Goal: Contribute content: Contribute content

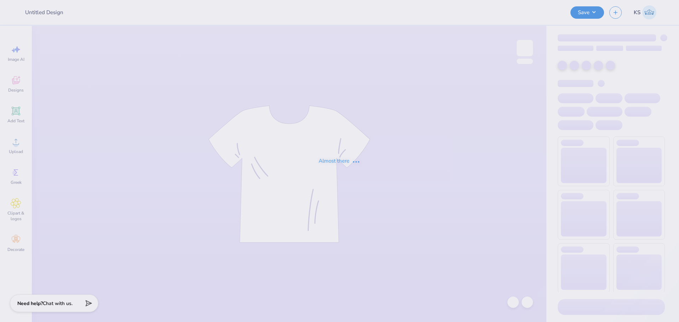
type input "GPhi Family Weekend"
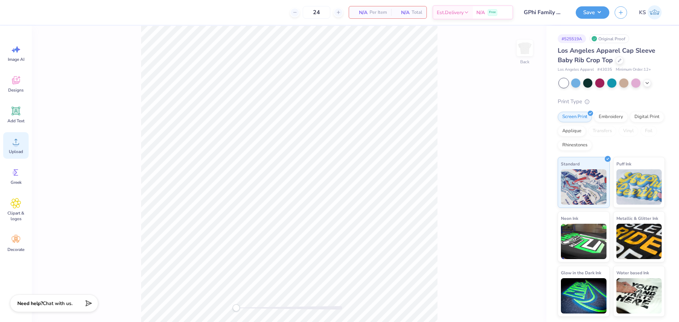
click at [16, 139] on icon at bounding box center [16, 142] width 6 height 6
click at [19, 117] on div "Add Text" at bounding box center [15, 115] width 25 height 27
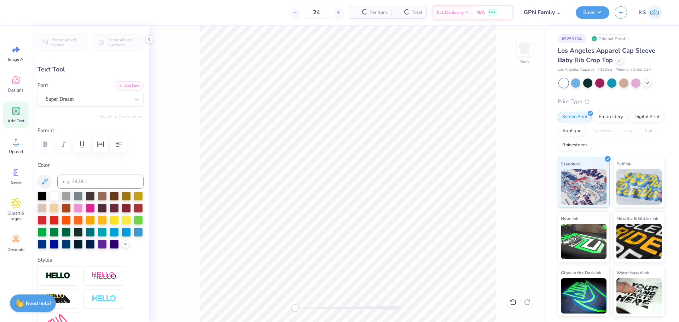
scroll to position [6, 1]
type textarea "GAMMA PHI BETA"
click at [116, 97] on div "Super Dream" at bounding box center [88, 99] width 86 height 11
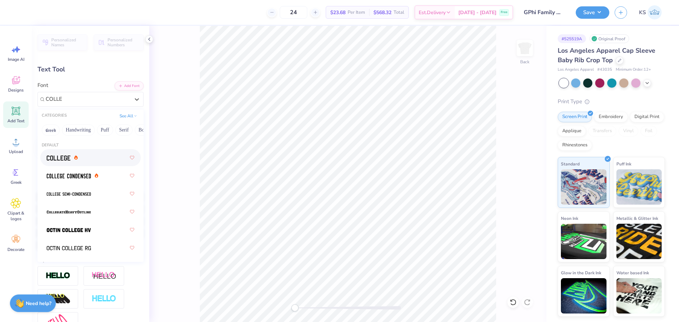
click at [96, 156] on div at bounding box center [91, 157] width 88 height 13
type input "COLLE"
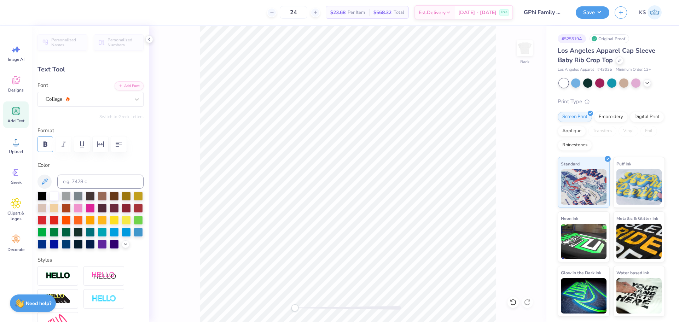
click at [45, 145] on icon "button" at bounding box center [46, 143] width 4 height 5
click at [70, 183] on input at bounding box center [100, 182] width 86 height 14
type input "201"
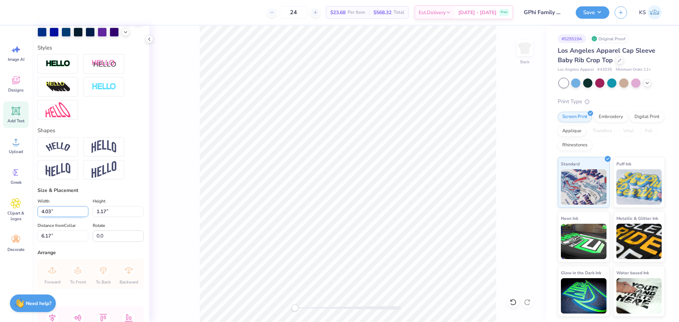
click at [60, 217] on input "4.03" at bounding box center [62, 211] width 51 height 11
type input "7.02"
type input "0.60"
type input "6.45"
click at [76, 217] on input "7.02" at bounding box center [62, 211] width 51 height 11
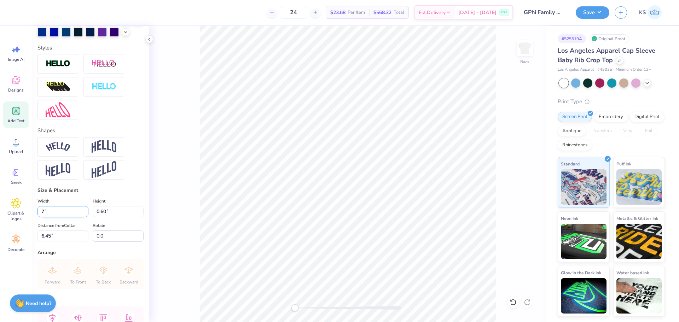
type input "7.00"
click at [73, 242] on input "6.45" at bounding box center [62, 236] width 51 height 11
type input "2"
click at [67, 152] on img at bounding box center [58, 147] width 25 height 10
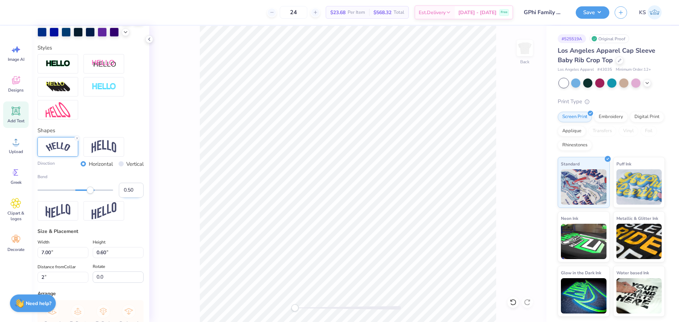
click at [125, 198] on input "0.50" at bounding box center [131, 190] width 25 height 15
type input "0.20"
click at [126, 198] on input "0.20" at bounding box center [131, 190] width 25 height 15
type input "0.30"
type input "6.70"
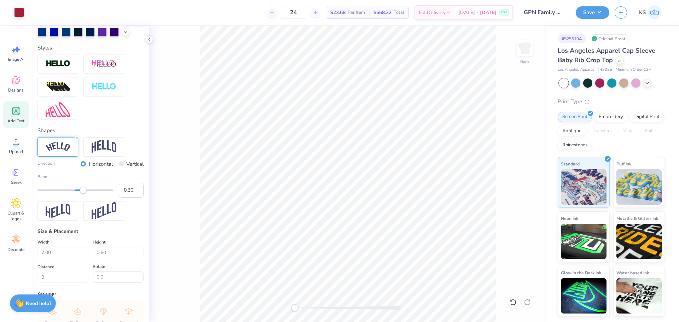
type input "0.89"
type input "1.85"
click at [15, 140] on icon at bounding box center [16, 142] width 11 height 11
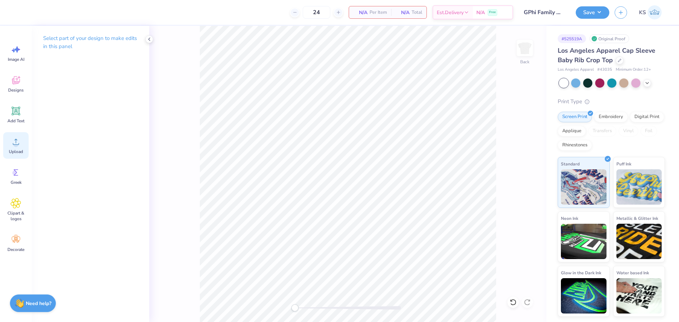
click at [21, 142] on icon at bounding box center [16, 142] width 11 height 11
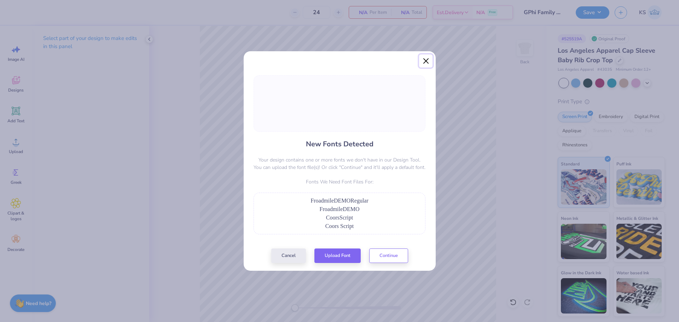
click at [428, 59] on button "Close" at bounding box center [425, 60] width 13 height 13
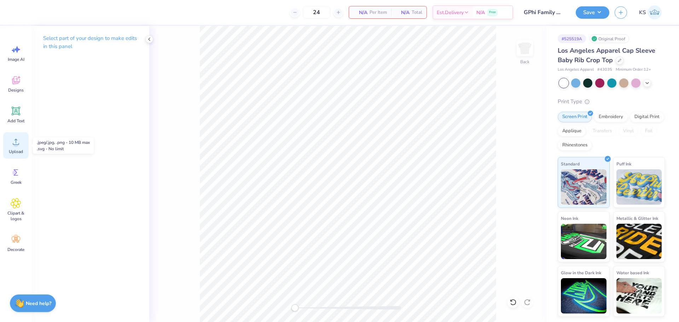
click at [13, 146] on icon at bounding box center [16, 142] width 11 height 11
click at [13, 148] on div "Upload" at bounding box center [15, 145] width 25 height 27
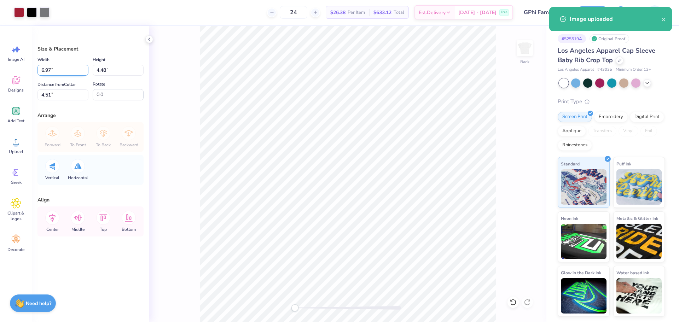
click at [67, 68] on input "6.97" at bounding box center [62, 70] width 51 height 11
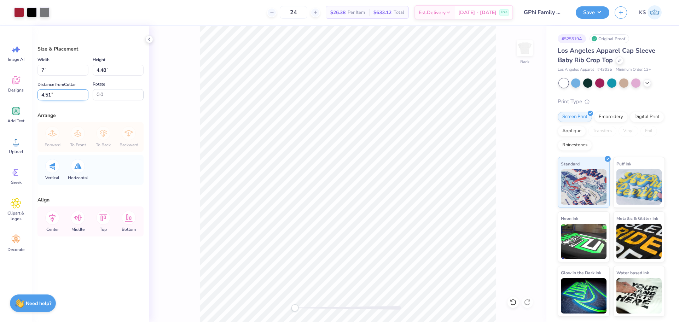
click at [59, 94] on input "4.51" at bounding box center [62, 94] width 51 height 11
type input "7.00"
type input "4.50"
click at [59, 94] on input "4.502" at bounding box center [62, 94] width 51 height 11
type input "2"
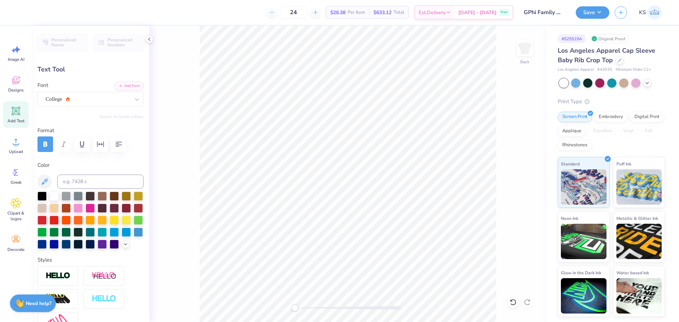
drag, startPoint x: 304, startPoint y: 308, endPoint x: 312, endPoint y: 306, distance: 8.8
click at [312, 307] on div at bounding box center [348, 308] width 106 height 4
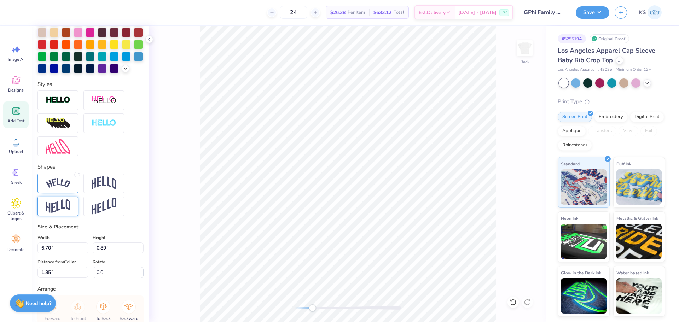
scroll to position [177, 0]
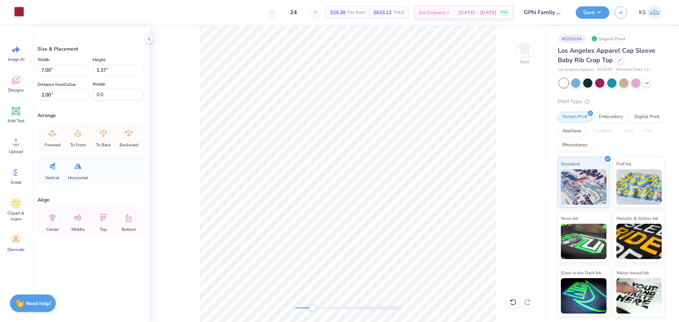
click at [20, 12] on div at bounding box center [19, 12] width 10 height 10
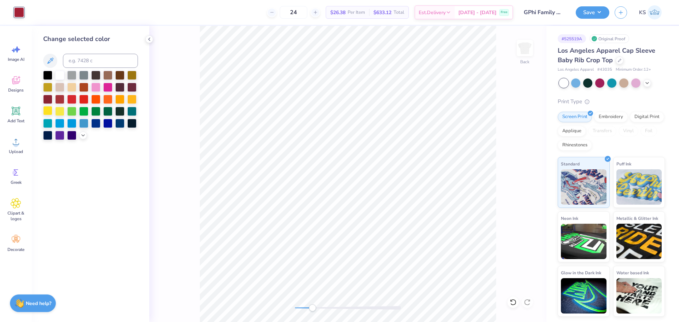
click at [47, 114] on div at bounding box center [47, 110] width 9 height 9
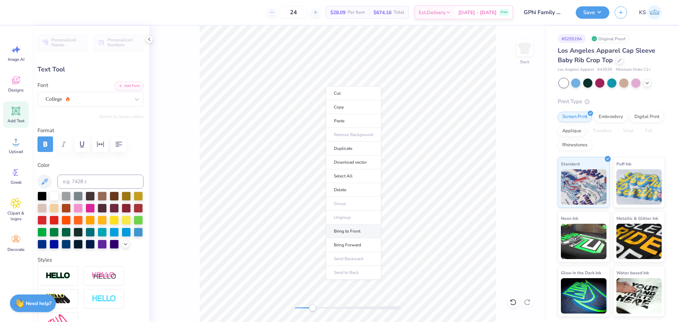
click at [366, 230] on li "Bring to Front" at bounding box center [354, 232] width 56 height 14
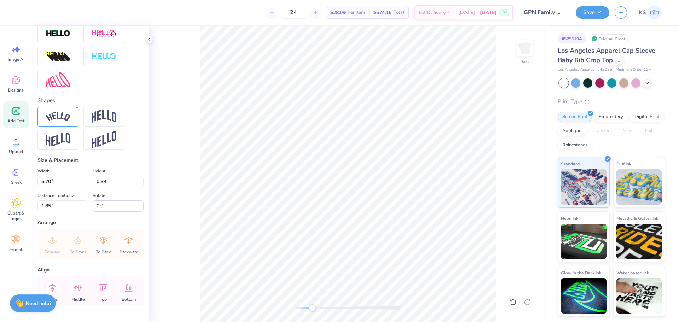
scroll to position [248, 0]
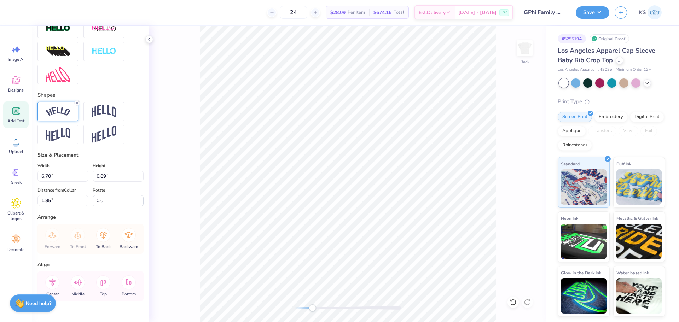
click at [66, 116] on img at bounding box center [58, 112] width 25 height 10
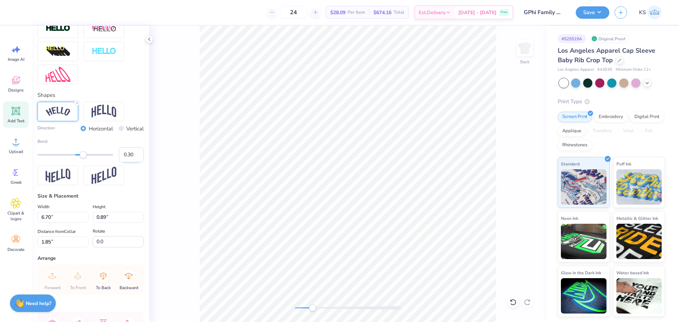
click at [125, 162] on input "0.30" at bounding box center [131, 155] width 25 height 15
type input "0.50"
click at [125, 162] on input "0.50" at bounding box center [131, 155] width 25 height 15
type input "0.40"
click at [60, 223] on input "6.70" at bounding box center [62, 217] width 51 height 11
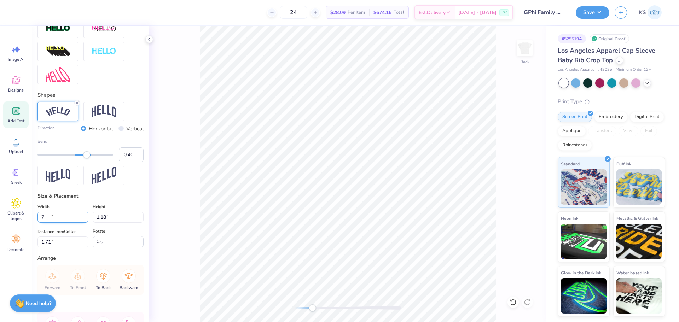
type input "7.02"
type input "1.18"
type input "2.00"
click at [16, 114] on icon at bounding box center [16, 111] width 7 height 7
type input "4.03"
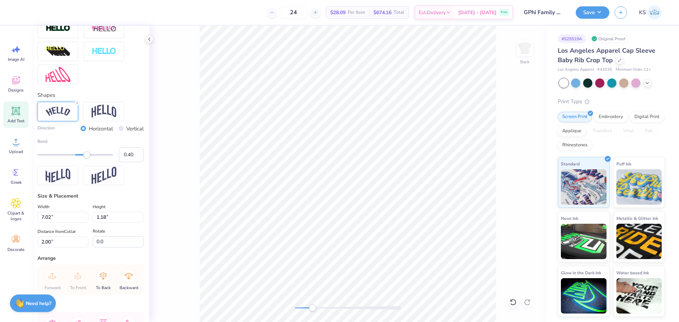
type input "1.17"
type input "6.17"
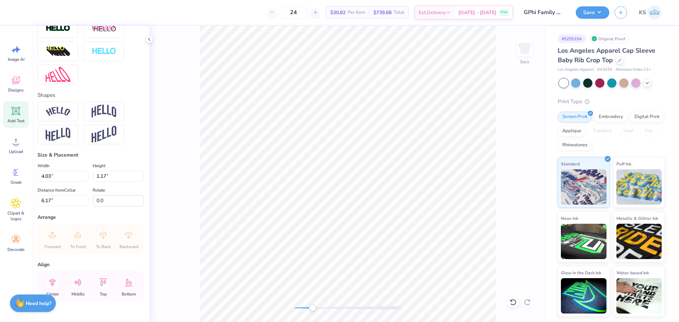
scroll to position [6, 1]
type textarea "Family Weekend"
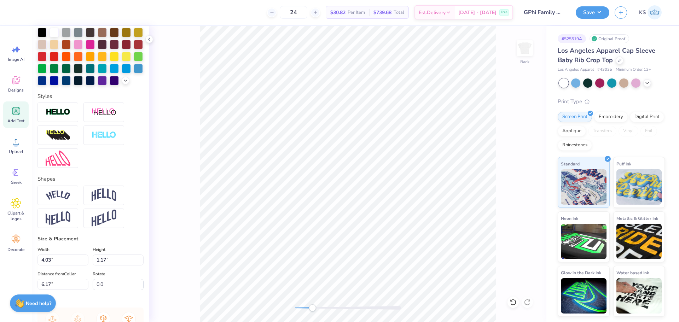
scroll to position [0, 0]
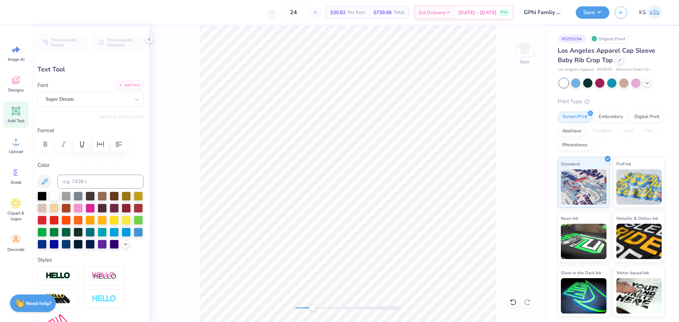
click at [120, 87] on button "Add Font" at bounding box center [129, 85] width 29 height 9
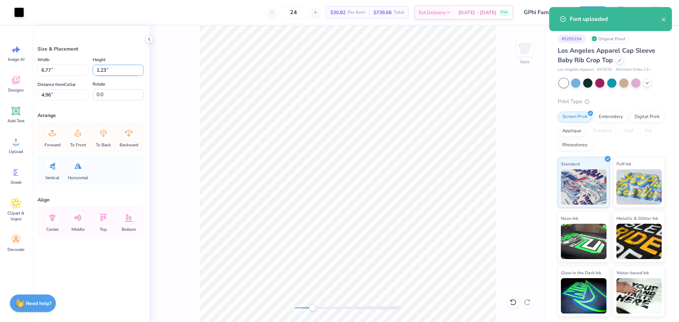
click at [113, 69] on input "1.23" at bounding box center [118, 70] width 51 height 11
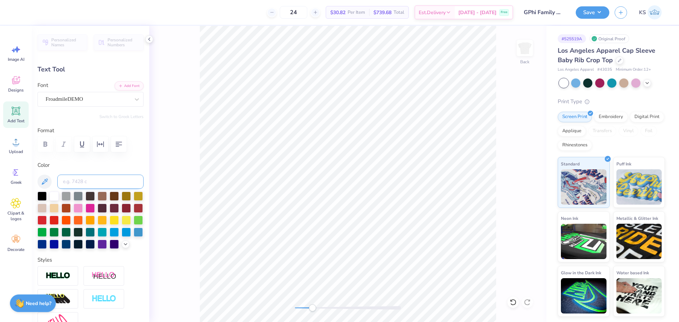
click at [91, 184] on input at bounding box center [100, 182] width 86 height 14
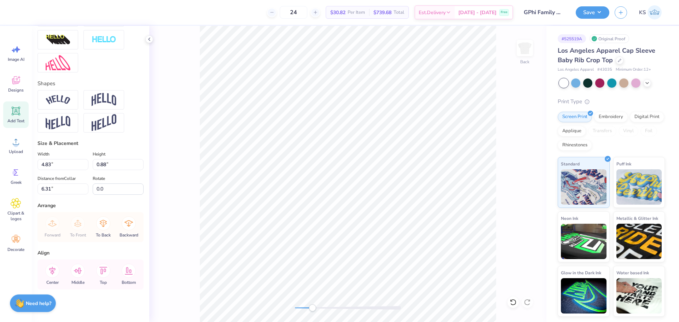
scroll to position [274, 0]
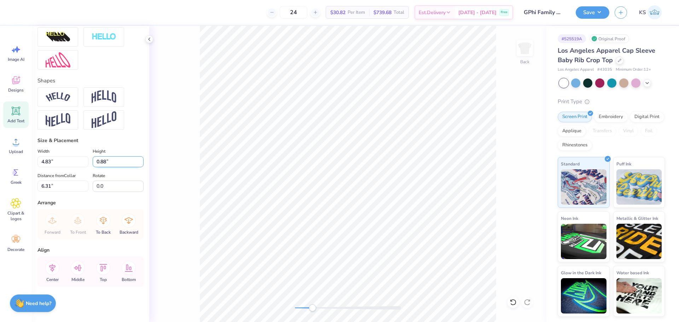
click at [98, 164] on input "0.88" at bounding box center [118, 161] width 51 height 11
paste input "1.23"
type input "1.23"
type input "6.75"
type input "6.13"
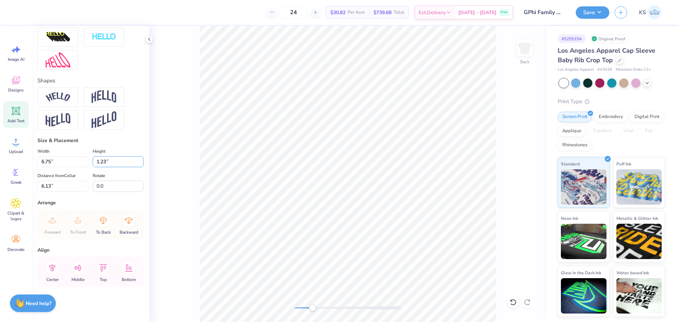
type input "1.23"
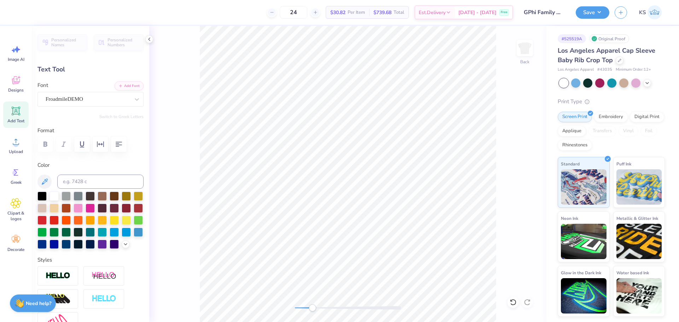
scroll to position [6, 1]
click at [514, 302] on icon at bounding box center [513, 302] width 7 height 7
type input "6.75"
type textarea "dgfA"
click at [117, 100] on div "FroadmileDEMO" at bounding box center [88, 99] width 86 height 11
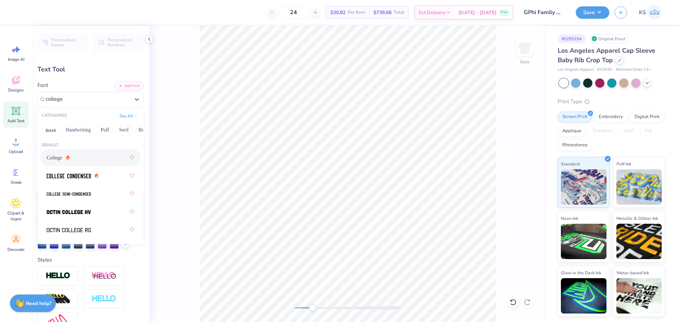
click at [88, 161] on div "College" at bounding box center [91, 157] width 88 height 13
type input "college"
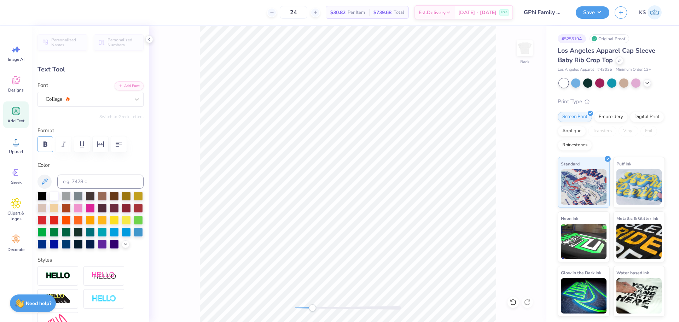
click at [43, 142] on icon "button" at bounding box center [45, 144] width 8 height 8
type textarea "2"
type textarea "2025"
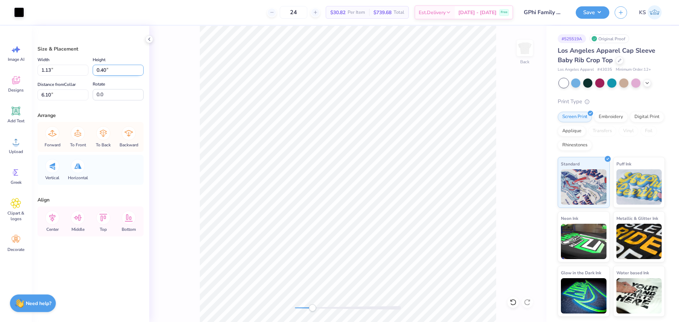
click at [114, 73] on input "0.40" at bounding box center [118, 70] width 51 height 11
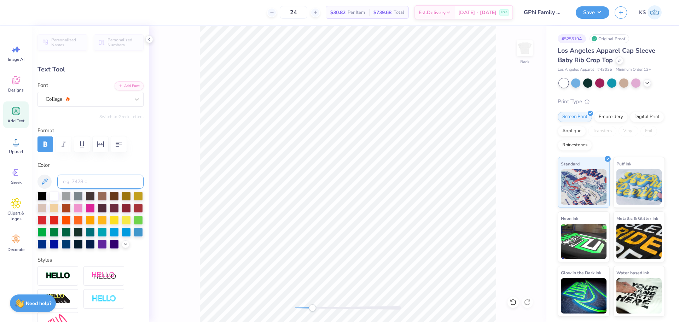
click at [115, 183] on input at bounding box center [100, 182] width 86 height 14
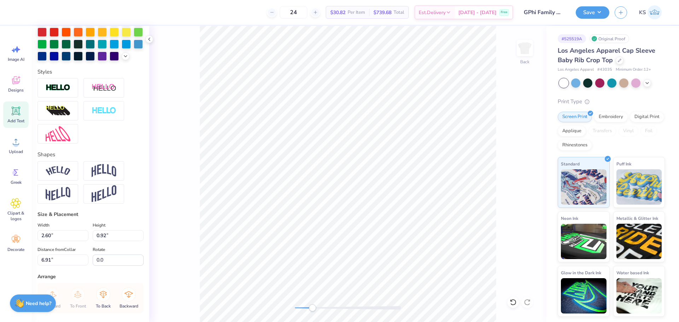
scroll to position [248, 0]
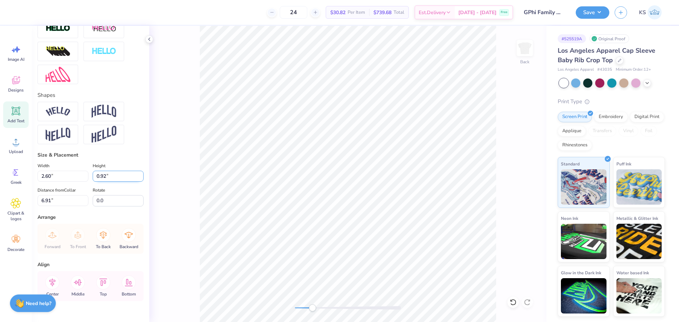
drag, startPoint x: 105, startPoint y: 188, endPoint x: 105, endPoint y: 184, distance: 4.7
click at [105, 182] on input "0.92" at bounding box center [118, 176] width 51 height 11
paste input "40"
type input "0.40"
type input "1.13"
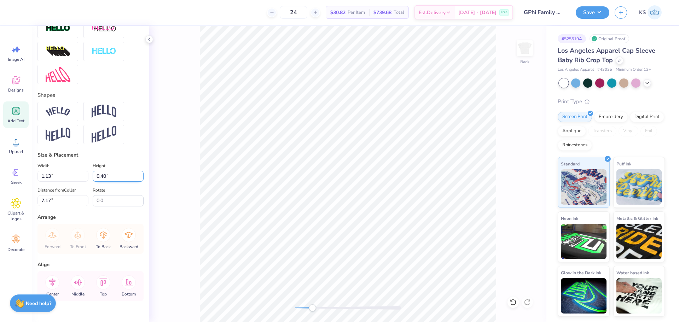
type input "7.17"
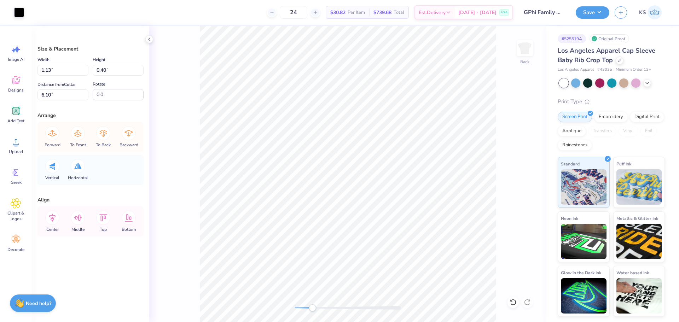
type input "1.13"
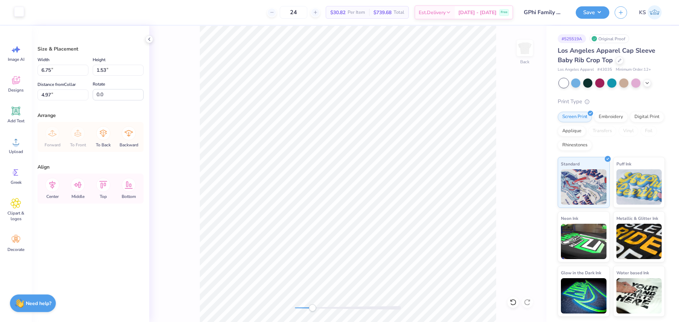
click at [23, 15] on div at bounding box center [19, 12] width 10 height 10
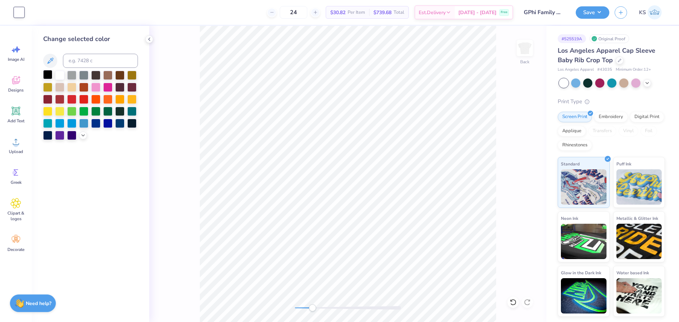
click at [47, 74] on div at bounding box center [47, 74] width 9 height 9
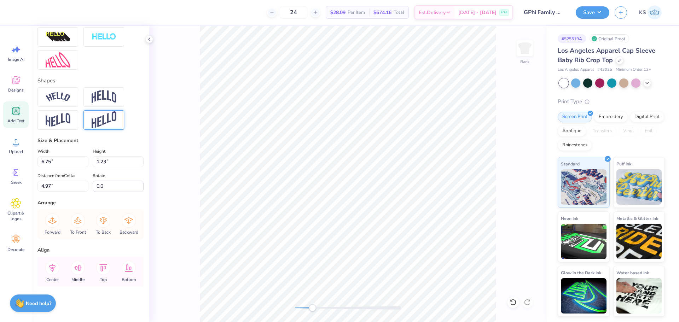
scroll to position [274, 0]
click at [54, 266] on icon at bounding box center [52, 268] width 14 height 14
type input "1.13"
type input "0.40"
type input "6.10"
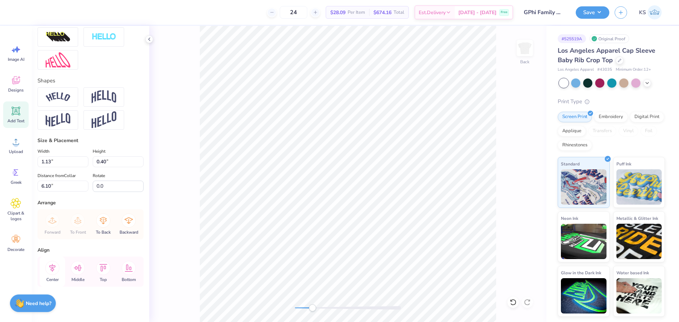
click at [50, 264] on icon at bounding box center [52, 268] width 14 height 14
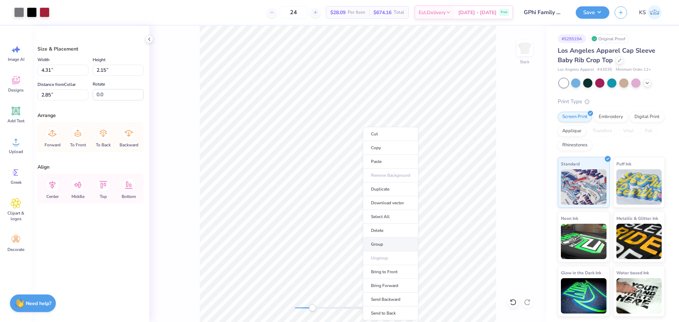
click at [389, 244] on li "Group" at bounding box center [391, 245] width 56 height 14
type input "7.02"
type input "1.37"
type input "2.00"
type input "7.00"
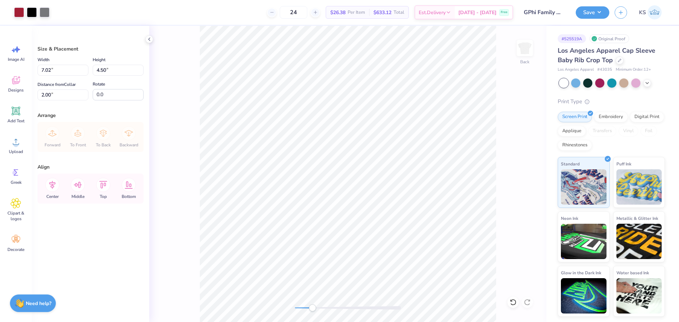
click at [284, 311] on div "Back" at bounding box center [347, 174] width 397 height 296
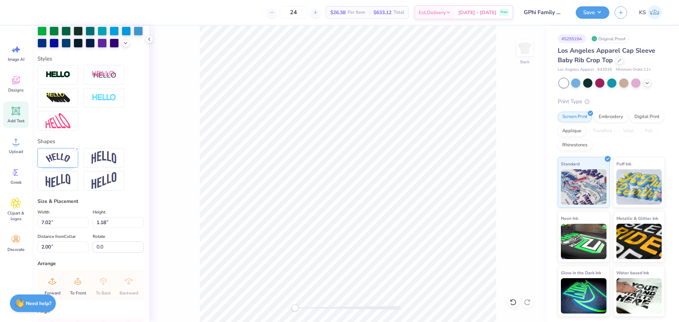
scroll to position [212, 0]
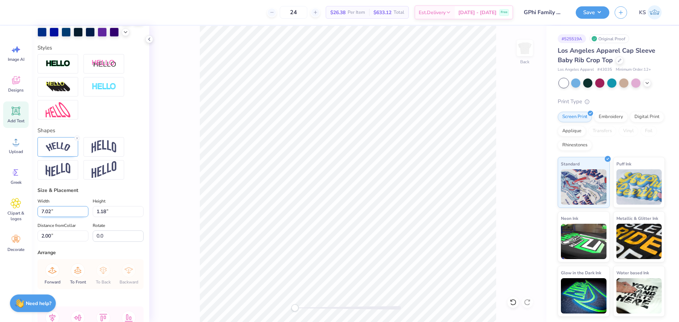
click at [51, 217] on input "7.02" at bounding box center [62, 211] width 51 height 11
type input "7.00"
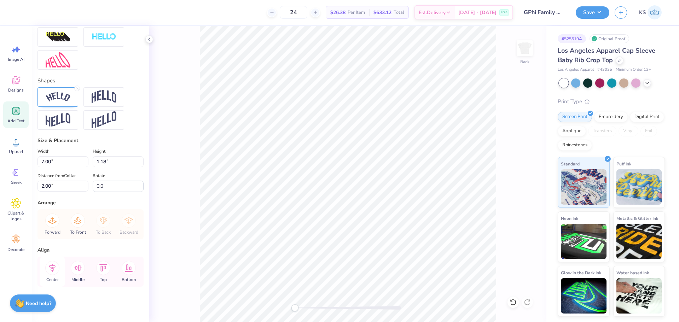
click at [44, 269] on div "Center" at bounding box center [52, 272] width 25 height 30
click at [51, 269] on icon at bounding box center [52, 268] width 6 height 8
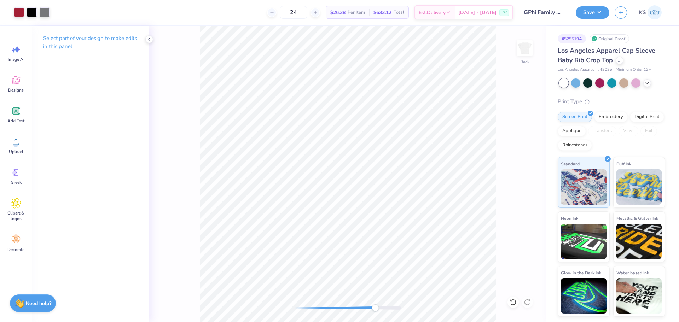
click at [375, 304] on div "Back" at bounding box center [347, 174] width 397 height 296
drag, startPoint x: 377, startPoint y: 308, endPoint x: 387, endPoint y: 307, distance: 10.3
click at [387, 307] on div at bounding box center [348, 308] width 106 height 4
click at [387, 303] on div "Back" at bounding box center [347, 174] width 397 height 296
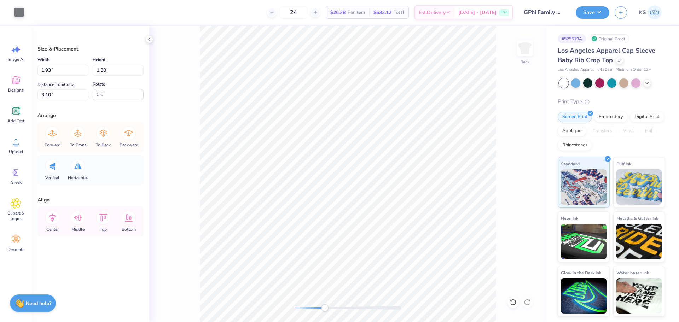
drag, startPoint x: 388, startPoint y: 308, endPoint x: 325, endPoint y: 309, distance: 63.7
click at [325, 309] on div "Accessibility label" at bounding box center [324, 308] width 7 height 7
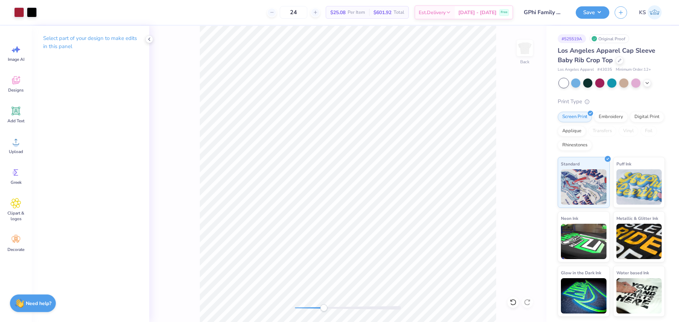
click at [303, 304] on div "Back" at bounding box center [347, 174] width 397 height 296
click at [314, 308] on div at bounding box center [348, 308] width 106 height 4
click at [514, 304] on icon at bounding box center [513, 302] width 7 height 7
click at [46, 14] on div at bounding box center [45, 12] width 10 height 10
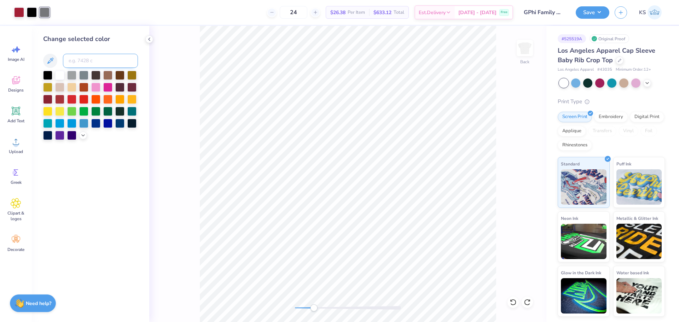
click at [98, 62] on input at bounding box center [100, 61] width 75 height 14
type input "201"
click at [512, 304] on icon at bounding box center [513, 302] width 7 height 7
click at [48, 11] on div at bounding box center [45, 12] width 10 height 10
click at [47, 75] on div at bounding box center [47, 74] width 9 height 9
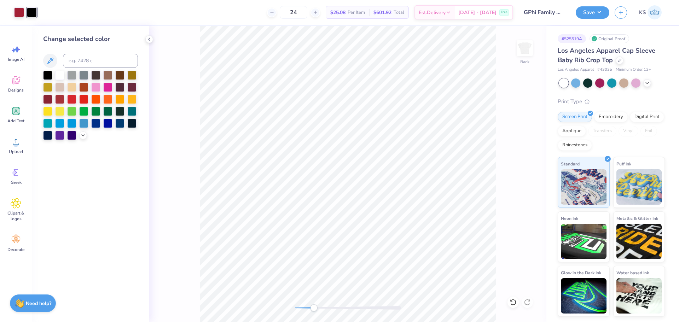
click at [330, 308] on div at bounding box center [348, 308] width 106 height 4
click at [350, 307] on div at bounding box center [348, 308] width 106 height 4
drag, startPoint x: 350, startPoint y: 308, endPoint x: 370, endPoint y: 307, distance: 20.2
click at [370, 307] on div at bounding box center [348, 308] width 106 height 4
click at [270, 300] on div "Back" at bounding box center [347, 174] width 397 height 296
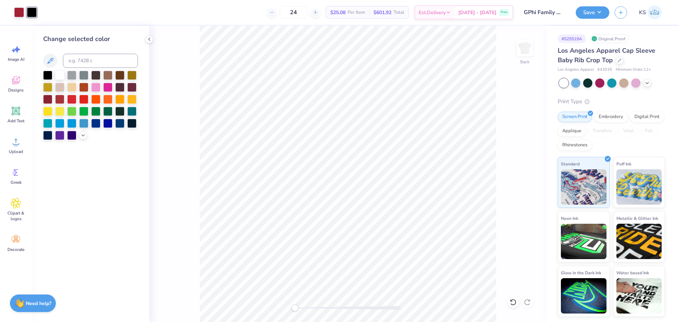
click at [340, 307] on div at bounding box center [348, 308] width 106 height 4
click at [350, 308] on div at bounding box center [348, 308] width 106 height 4
click at [363, 310] on div at bounding box center [348, 308] width 106 height 4
click at [324, 307] on div at bounding box center [348, 308] width 106 height 4
click at [249, 302] on div "Back" at bounding box center [347, 174] width 397 height 296
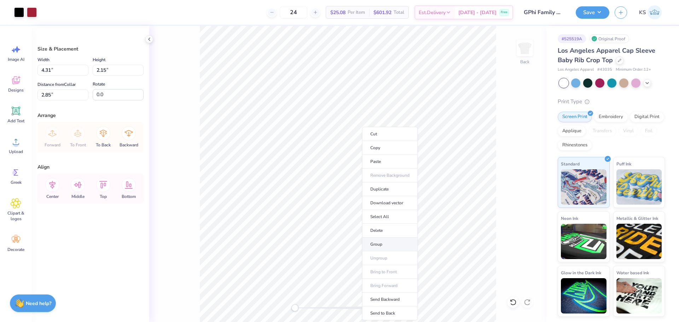
click at [394, 243] on li "Group" at bounding box center [390, 245] width 56 height 14
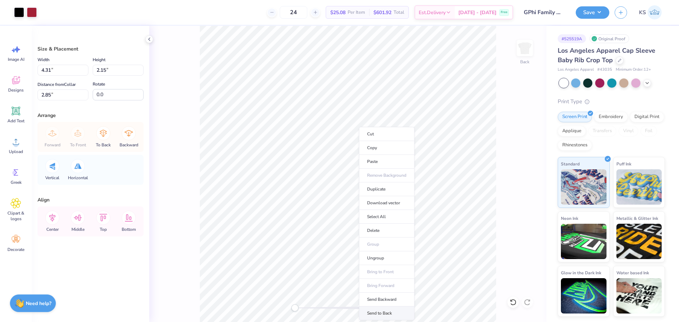
click at [396, 317] on li "Send to Back" at bounding box center [387, 314] width 56 height 14
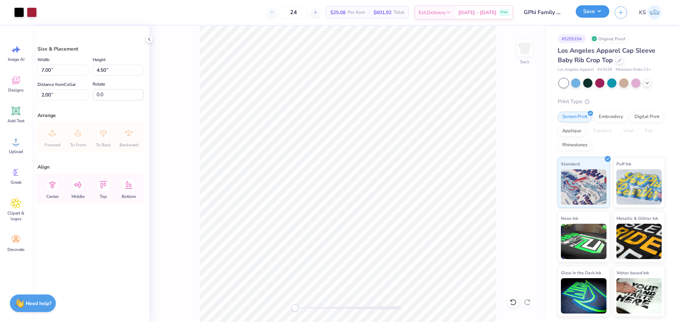
click at [591, 15] on button "Save" at bounding box center [593, 11] width 34 height 12
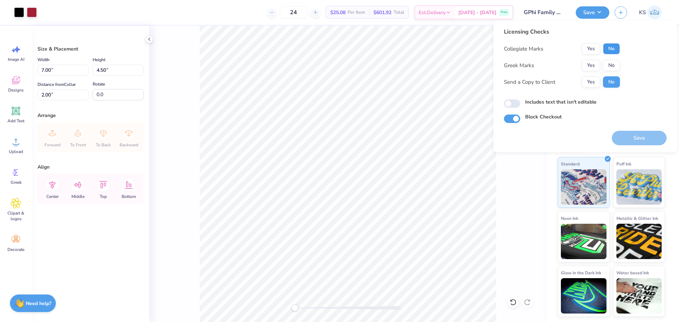
click at [610, 53] on button "No" at bounding box center [611, 48] width 17 height 11
click at [593, 67] on button "Yes" at bounding box center [591, 65] width 18 height 11
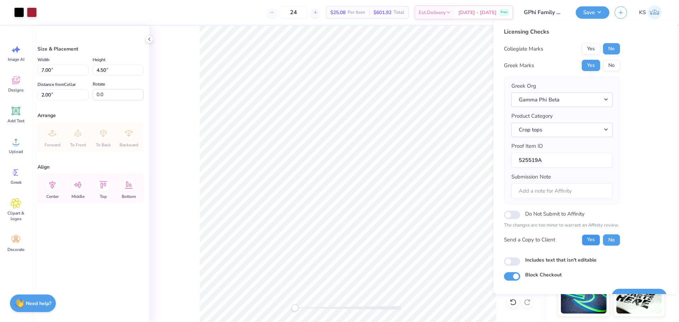
click at [590, 242] on button "Yes" at bounding box center [591, 240] width 18 height 11
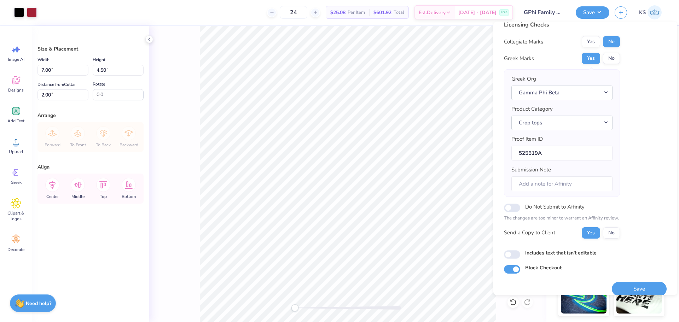
scroll to position [16, 0]
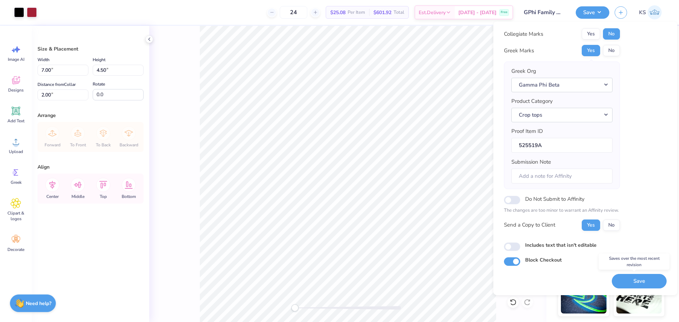
drag, startPoint x: 648, startPoint y: 281, endPoint x: 670, endPoint y: 276, distance: 22.1
click at [648, 281] on button "Save" at bounding box center [639, 281] width 55 height 15
